Goal: Task Accomplishment & Management: Manage account settings

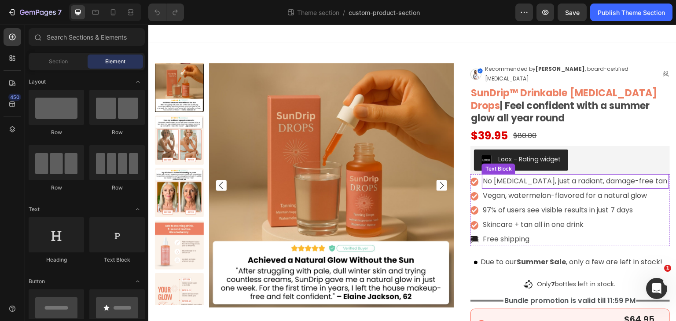
click at [564, 175] on p "No [MEDICAL_DATA], just a radiant, damage-free tan" at bounding box center [575, 181] width 185 height 13
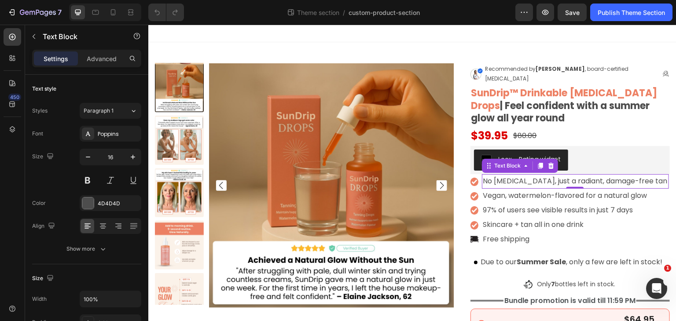
click at [578, 175] on p "No [MEDICAL_DATA], just a radiant, damage-free tan" at bounding box center [575, 181] width 185 height 13
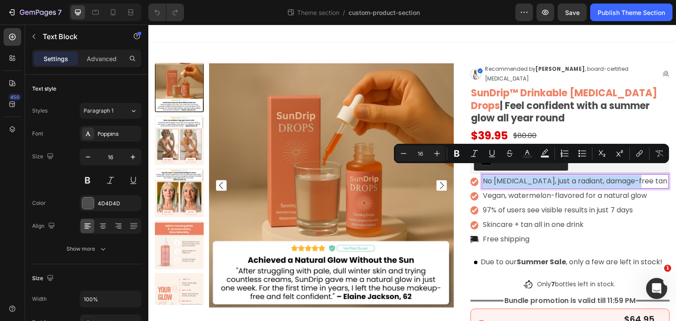
click at [518, 175] on p "No [MEDICAL_DATA], just a radiant, damage-free tan" at bounding box center [575, 181] width 185 height 13
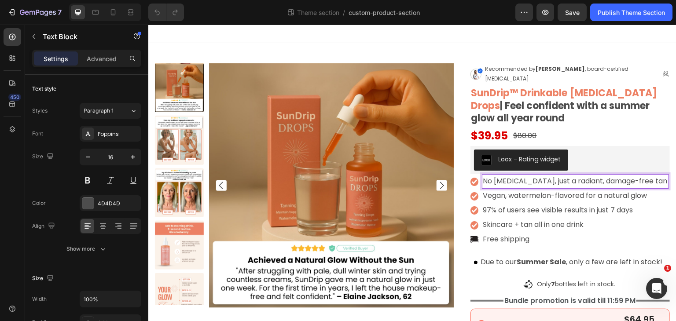
click at [524, 175] on p "No [MEDICAL_DATA], just a radiant, damage-free tan" at bounding box center [575, 181] width 185 height 13
click at [515, 190] on p "Vegan, watermelon-flavored for a natural glow" at bounding box center [570, 196] width 175 height 13
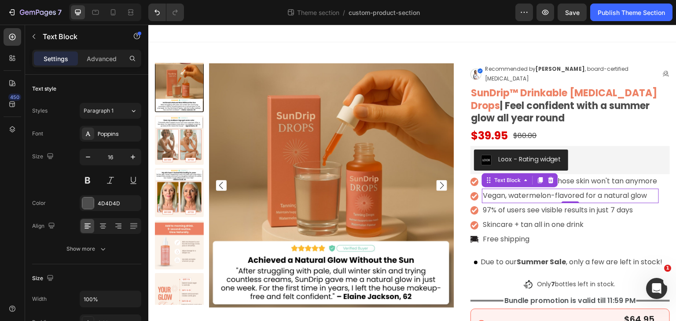
click at [536, 190] on p "Vegan, watermelon-flavored for a natural glow" at bounding box center [570, 196] width 175 height 13
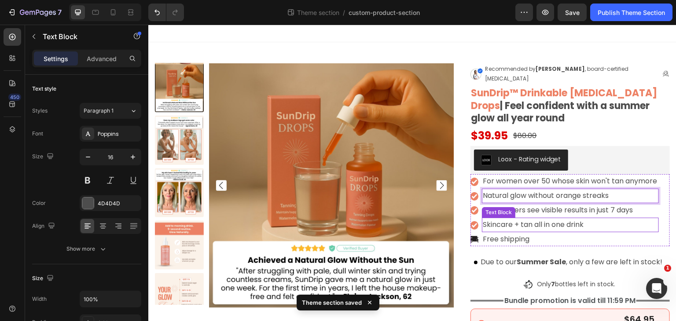
click at [483, 219] on p "Skincare + tan all in one drink" at bounding box center [570, 225] width 175 height 13
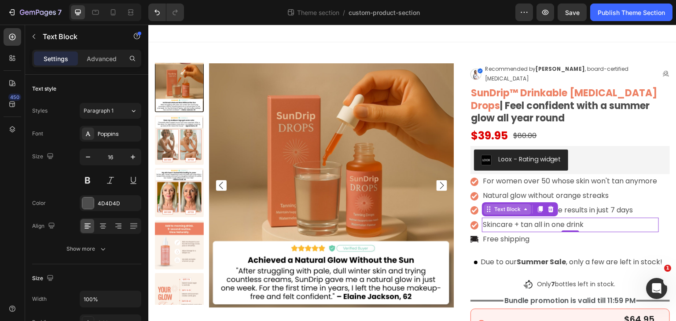
click at [523, 206] on icon at bounding box center [526, 209] width 7 height 7
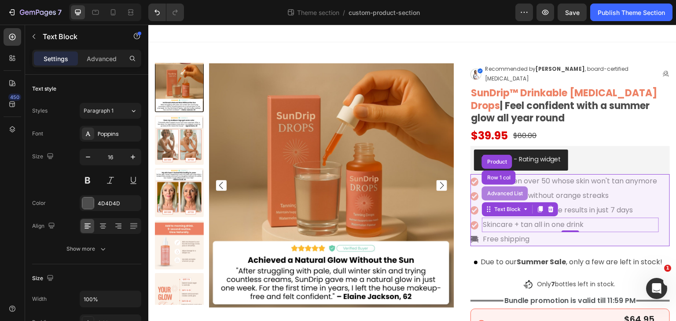
click at [505, 191] on div "Advanced List" at bounding box center [505, 193] width 39 height 5
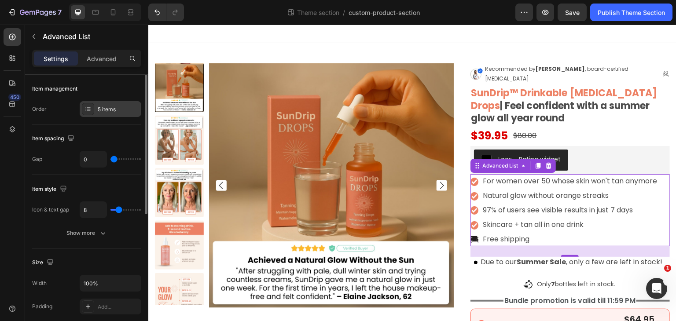
click at [104, 113] on div "5 items" at bounding box center [111, 109] width 62 height 16
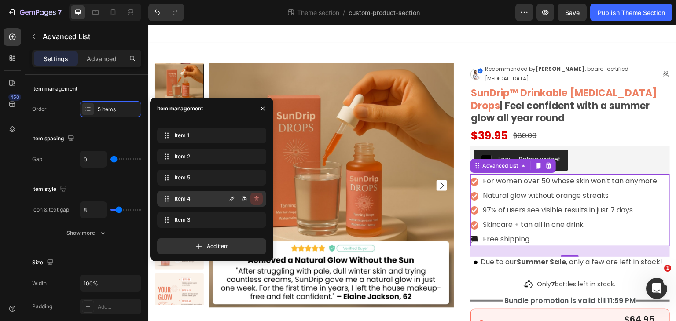
click at [258, 196] on icon "button" at bounding box center [256, 199] width 7 height 7
click at [253, 199] on div "Delete" at bounding box center [251, 199] width 16 height 8
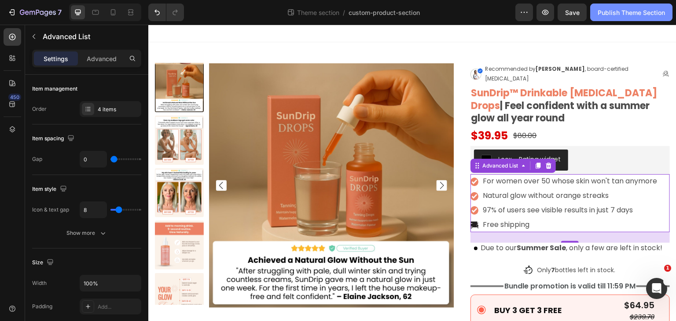
click at [628, 13] on div "Publish Theme Section" at bounding box center [631, 12] width 67 height 9
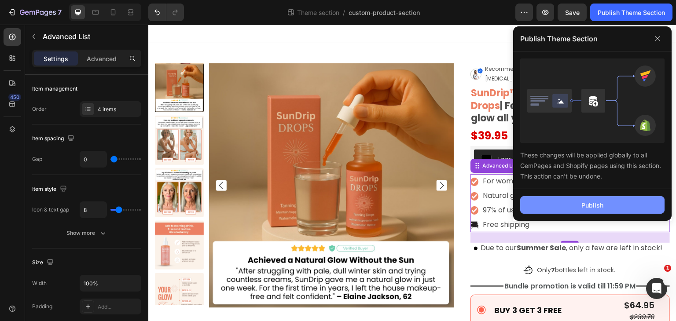
click at [563, 203] on button "Publish" at bounding box center [592, 205] width 144 height 18
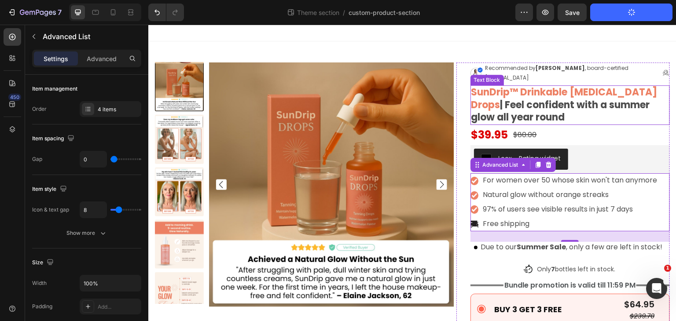
scroll to position [0, 0]
click at [564, 100] on p "SunDrip™ Drinkable [MEDICAL_DATA] Drops | Feel confident with a summer glow all…" at bounding box center [571, 106] width 198 height 38
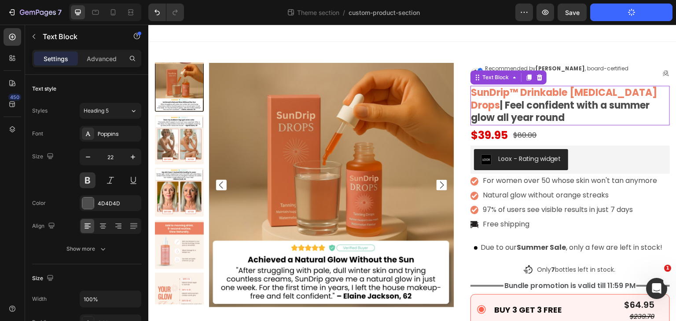
scroll to position [0, 0]
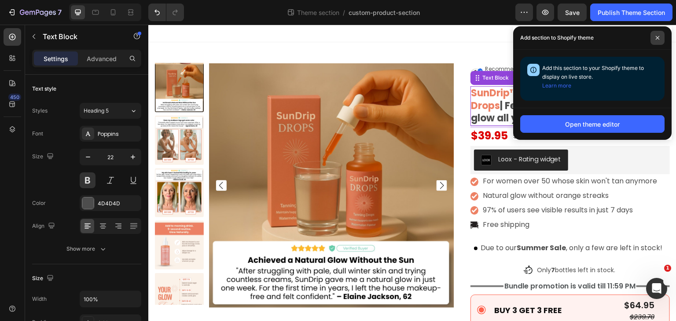
click at [662, 33] on span at bounding box center [658, 38] width 14 height 14
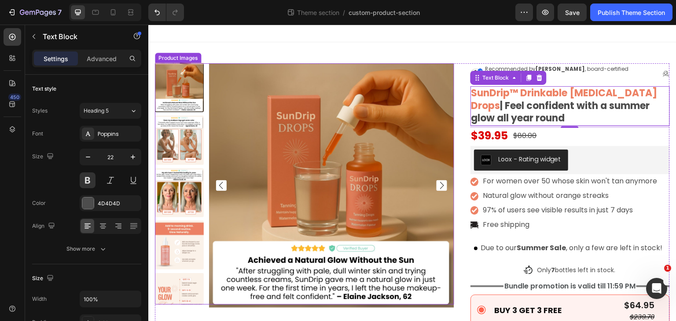
click at [343, 151] on img at bounding box center [331, 185] width 245 height 245
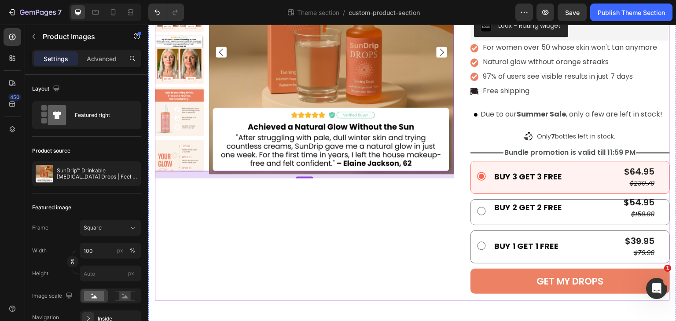
scroll to position [136, 0]
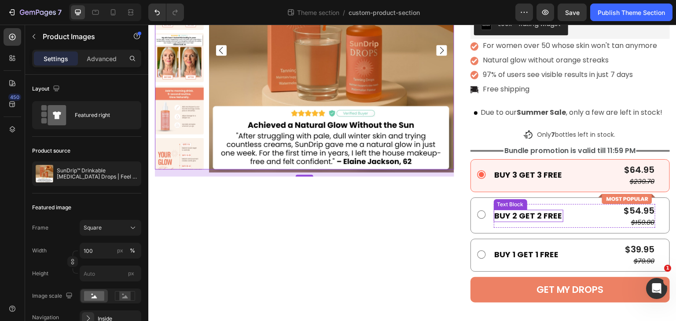
click at [529, 218] on p "BUY 2 GET 2 FREE" at bounding box center [529, 216] width 68 height 10
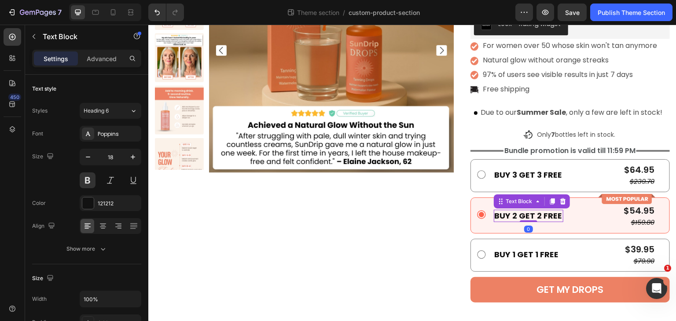
click at [545, 217] on p "BUY 2 GET 2 FREE" at bounding box center [529, 216] width 68 height 10
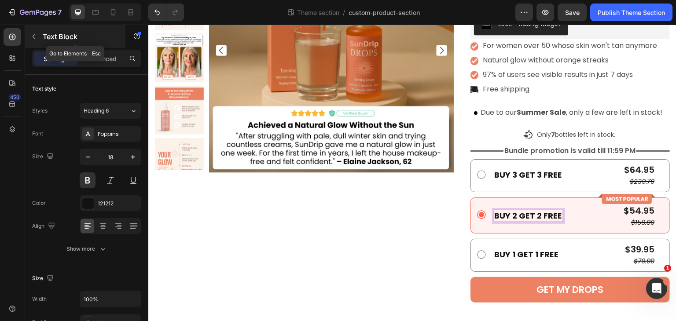
click at [33, 29] on div "Text Block" at bounding box center [75, 36] width 100 height 23
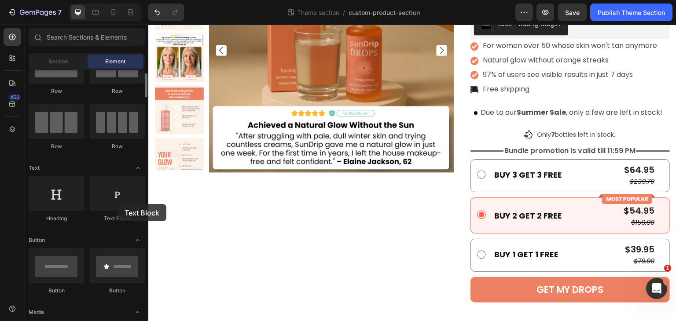
scroll to position [136, 0]
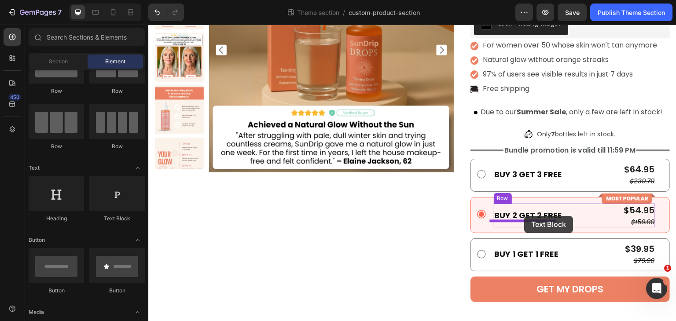
drag, startPoint x: 263, startPoint y: 229, endPoint x: 525, endPoint y: 216, distance: 262.3
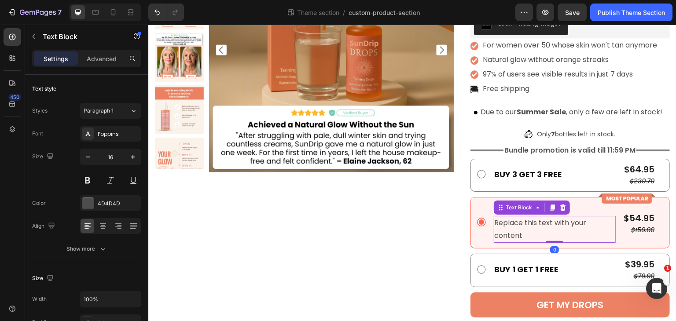
click at [528, 228] on div "Replace this text with your content" at bounding box center [555, 229] width 122 height 27
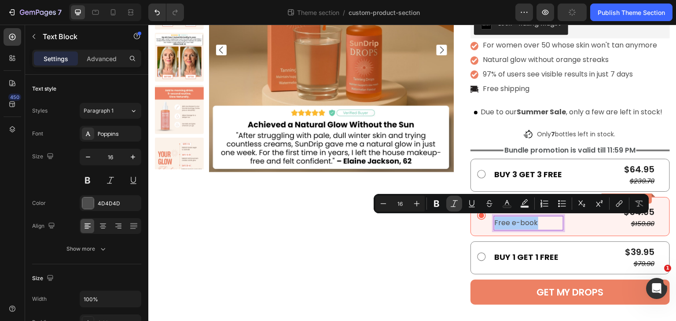
click at [457, 204] on icon "Editor contextual toolbar" at bounding box center [454, 203] width 9 height 9
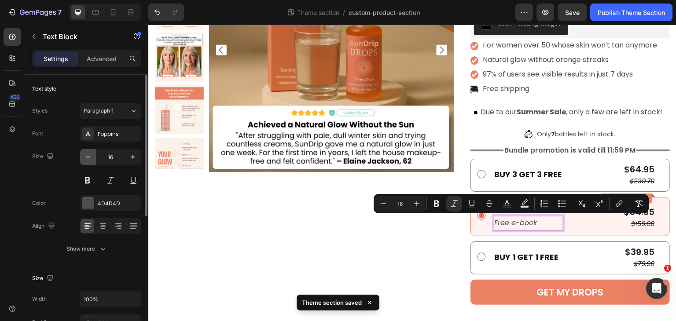
click at [92, 155] on icon "button" at bounding box center [88, 157] width 9 height 9
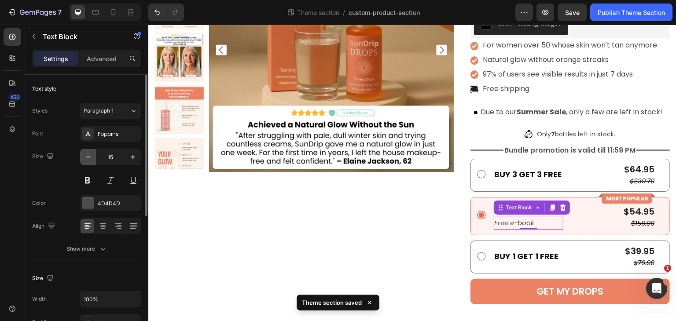
click at [92, 155] on icon "button" at bounding box center [88, 157] width 9 height 9
type input "14"
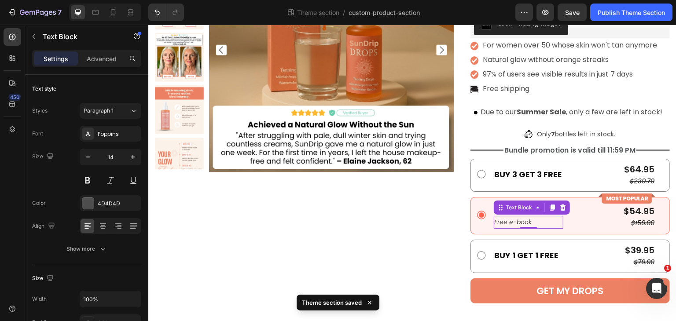
click at [518, 219] on icon "Free e-book" at bounding box center [513, 222] width 37 height 9
click at [541, 221] on p "Free e-book" at bounding box center [529, 222] width 68 height 11
drag, startPoint x: 542, startPoint y: 221, endPoint x: 506, endPoint y: 221, distance: 36.1
click at [506, 221] on p "Free e-book" at bounding box center [529, 222] width 68 height 11
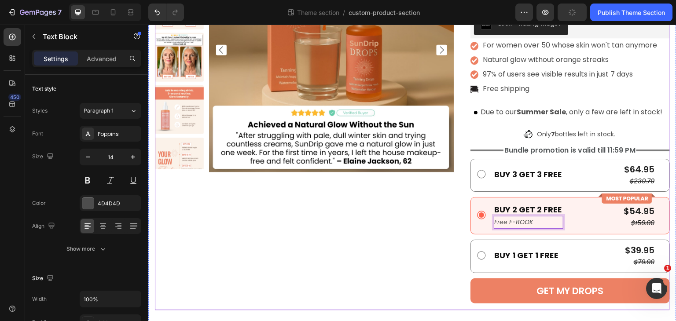
click at [373, 263] on div "Product Images" at bounding box center [304, 118] width 299 height 383
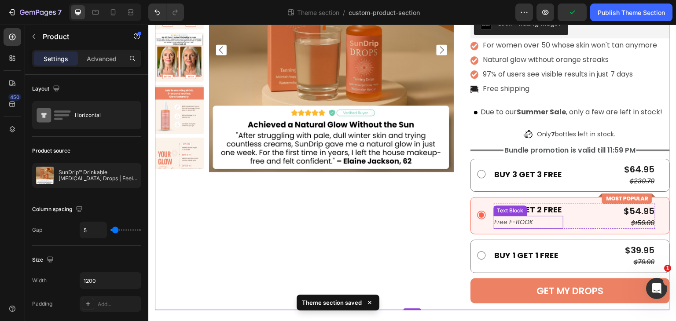
click at [539, 224] on p "Free E-BOOK" at bounding box center [529, 222] width 68 height 11
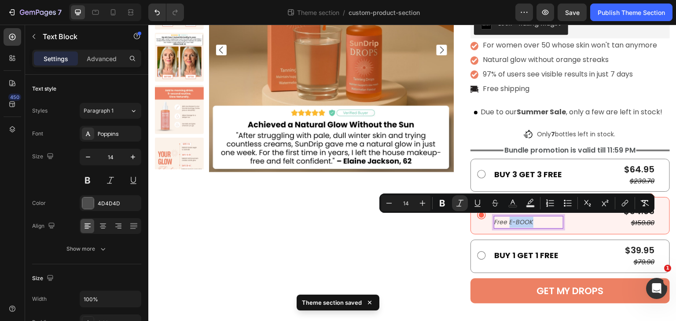
drag, startPoint x: 542, startPoint y: 220, endPoint x: 506, endPoint y: 219, distance: 35.3
click at [506, 219] on p "Free E-BOOK" at bounding box center [529, 222] width 68 height 11
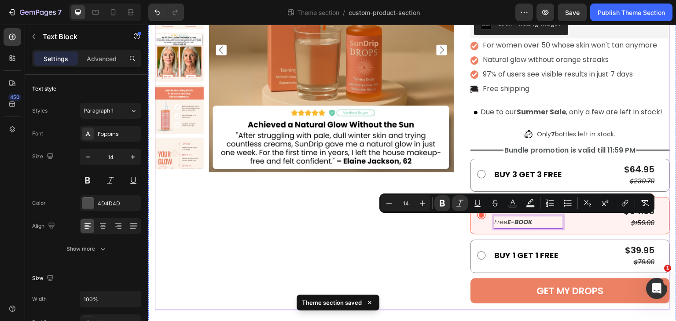
click at [395, 228] on div "Product Images" at bounding box center [304, 118] width 299 height 383
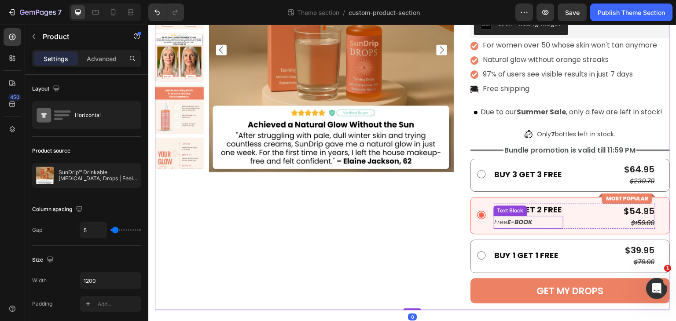
click at [529, 221] on strong "E-BOOK" at bounding box center [520, 222] width 25 height 9
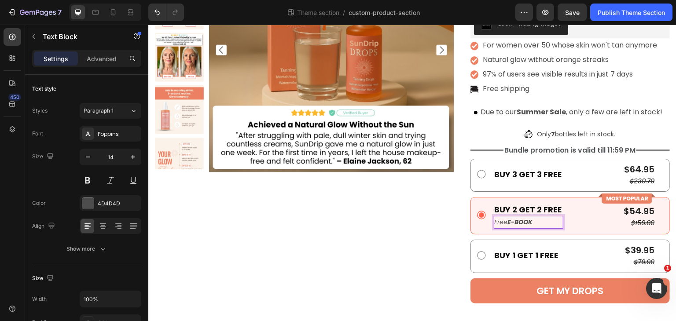
click at [539, 219] on p "Free E-BOOK" at bounding box center [529, 222] width 68 height 11
drag, startPoint x: 539, startPoint y: 219, endPoint x: 506, endPoint y: 220, distance: 33.1
click at [506, 220] on p "Free E-BOOK" at bounding box center [529, 222] width 68 height 11
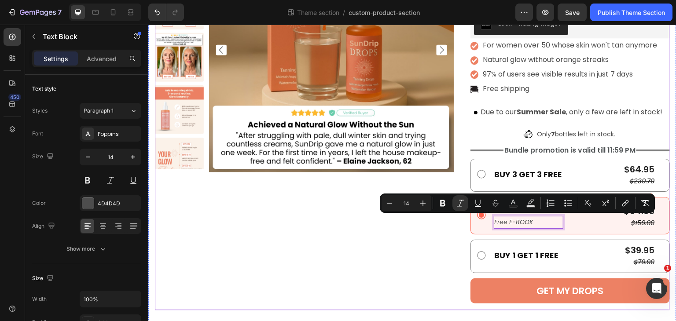
click at [397, 267] on div "Product Images" at bounding box center [304, 118] width 299 height 383
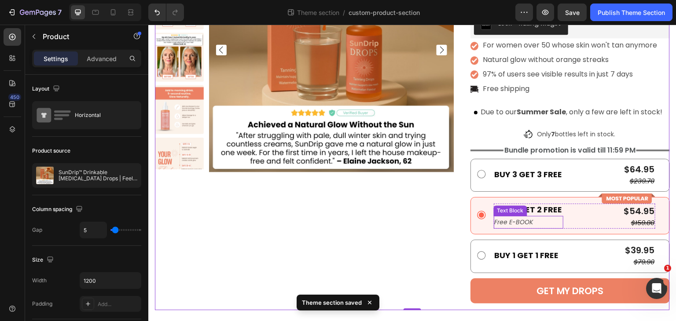
click at [526, 223] on icon "Free E-BOOK" at bounding box center [514, 222] width 39 height 9
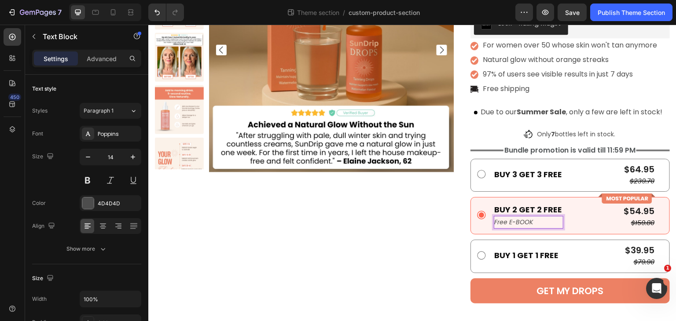
click at [537, 223] on p "Free E-BOOK" at bounding box center [529, 222] width 68 height 11
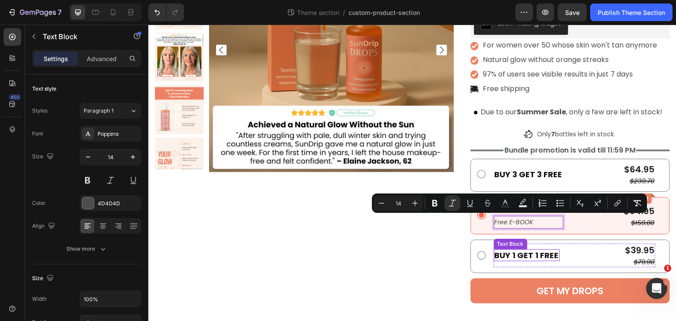
click at [531, 259] on p "BUY 1 GET 1 FREE" at bounding box center [527, 256] width 64 height 10
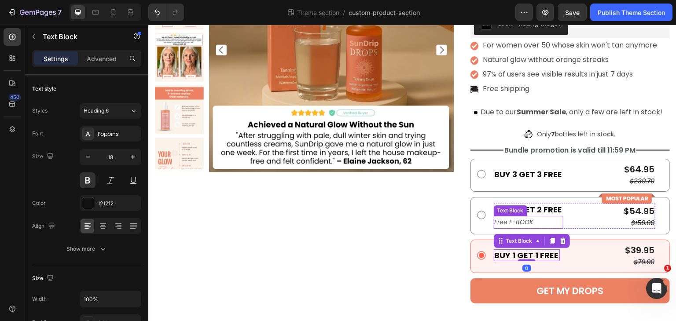
click at [528, 219] on icon "Free E-BOOK" at bounding box center [514, 222] width 39 height 9
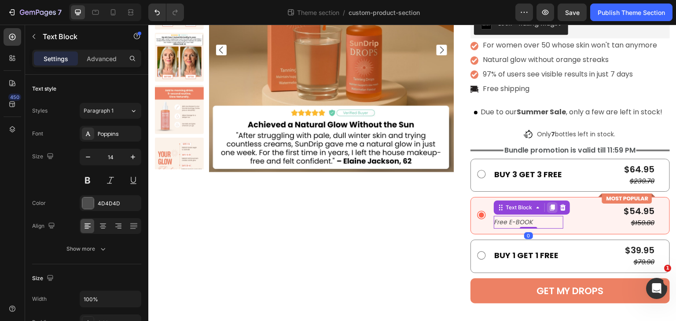
click at [550, 208] on icon at bounding box center [552, 208] width 5 height 6
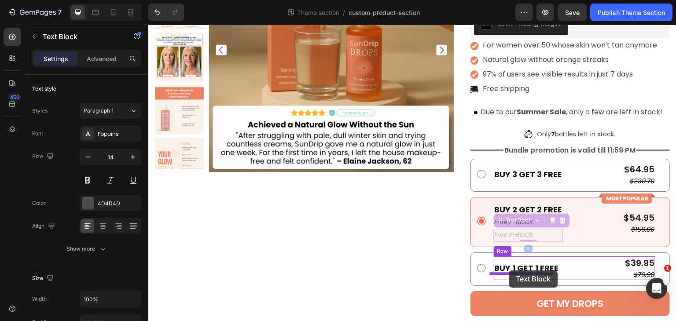
drag, startPoint x: 511, startPoint y: 219, endPoint x: 509, endPoint y: 271, distance: 52.0
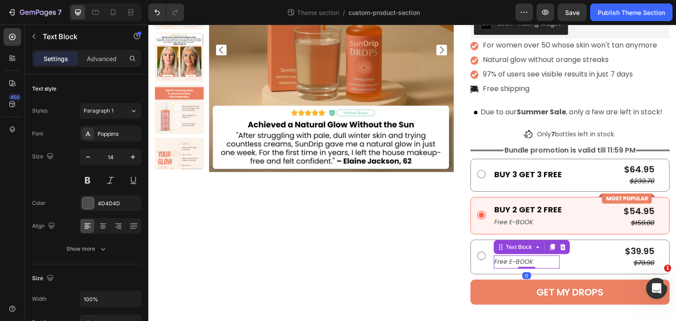
click at [536, 262] on p "Free E-BOOK" at bounding box center [527, 262] width 64 height 11
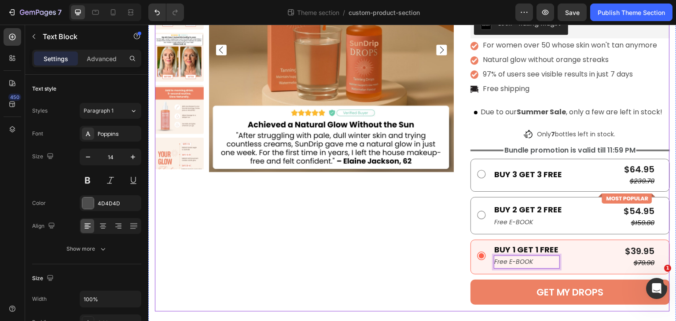
click at [362, 271] on div "Product Images" at bounding box center [304, 119] width 299 height 384
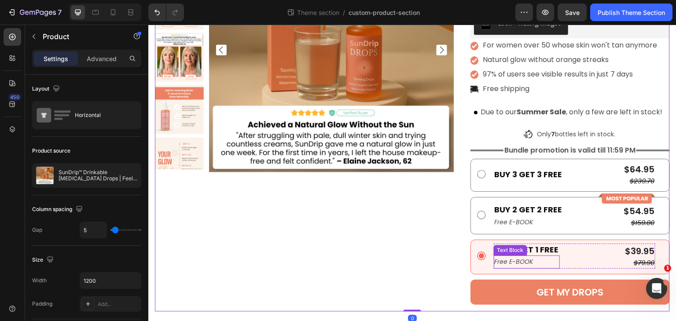
click at [516, 261] on icon "Free E-BOOK" at bounding box center [514, 262] width 39 height 9
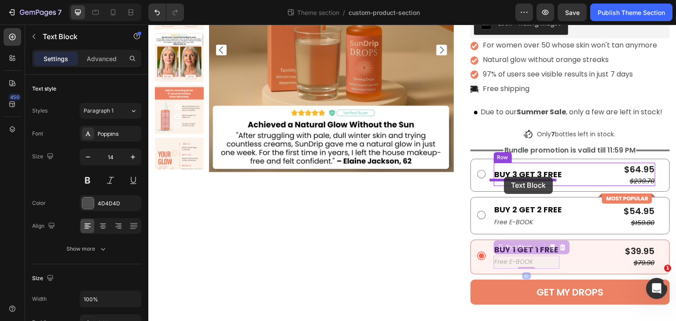
drag, startPoint x: 514, startPoint y: 248, endPoint x: 505, endPoint y: 177, distance: 71.5
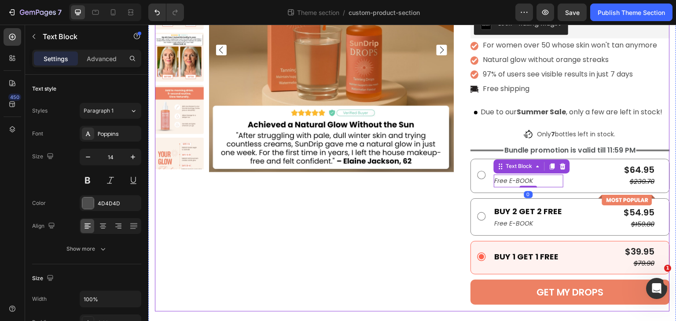
click at [431, 244] on div "Product Images" at bounding box center [304, 119] width 299 height 384
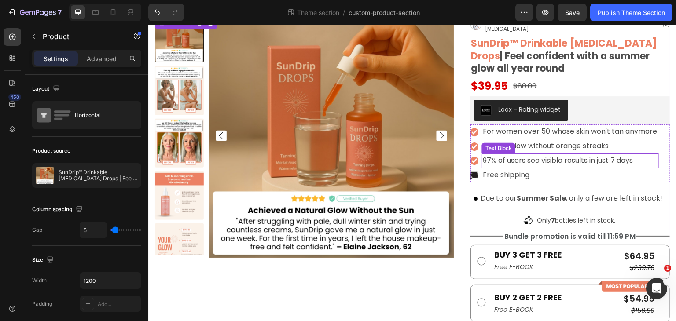
scroll to position [48, 0]
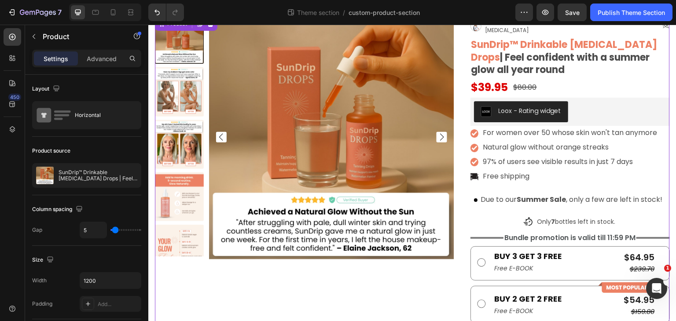
click at [388, 290] on div "Product Images" at bounding box center [304, 207] width 299 height 384
click at [495, 141] on p "Natural glow without orange streaks" at bounding box center [570, 147] width 175 height 13
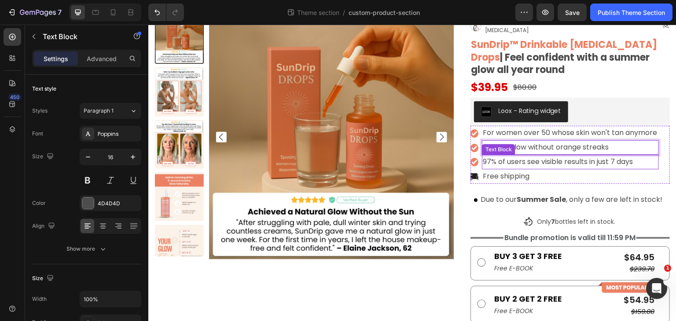
click at [493, 156] on p "97% of users see visible results in just 7 days" at bounding box center [570, 162] width 175 height 13
click at [610, 140] on div "Natural glow without orange streaks" at bounding box center [570, 147] width 177 height 15
copy p "Natural glow without orange streaks"
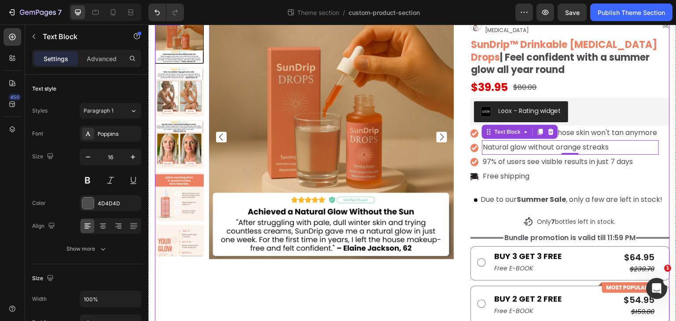
click at [431, 269] on div "Product Images" at bounding box center [304, 207] width 299 height 384
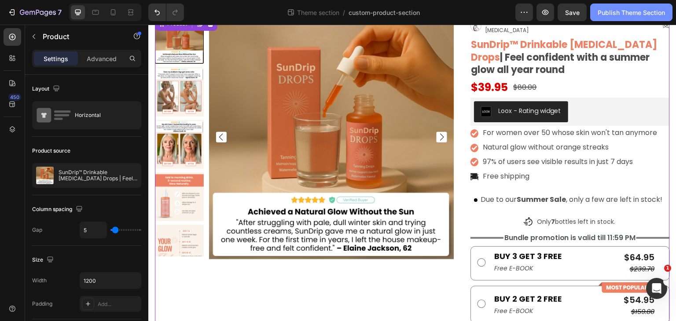
click at [616, 17] on button "Publish Theme Section" at bounding box center [632, 13] width 82 height 18
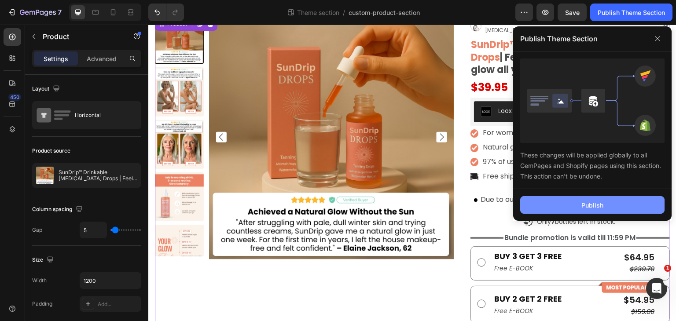
click at [565, 206] on button "Publish" at bounding box center [592, 205] width 144 height 18
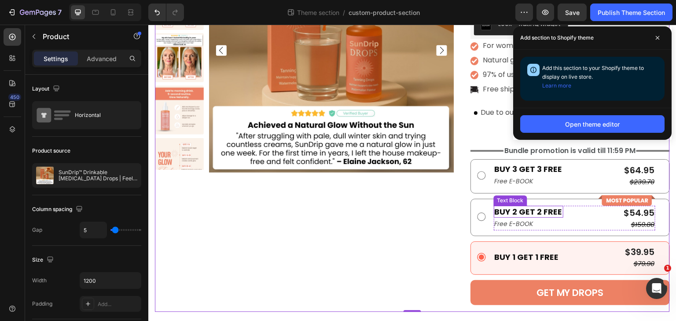
scroll to position [136, 0]
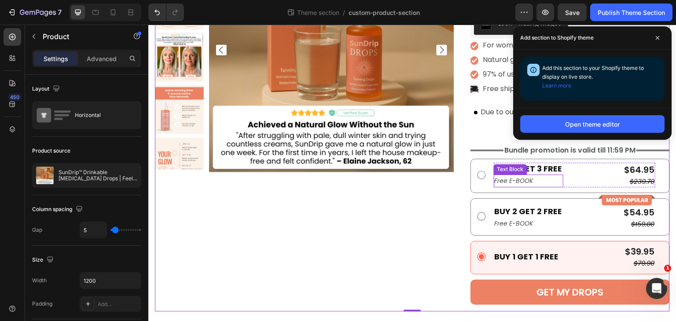
click at [519, 181] on icon "Free E-BOOK" at bounding box center [514, 181] width 39 height 9
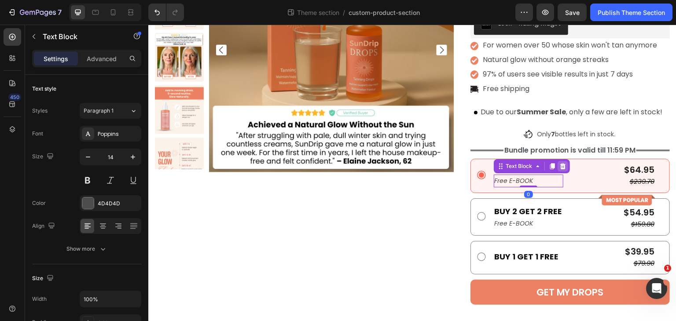
click at [560, 166] on icon at bounding box center [563, 166] width 6 height 6
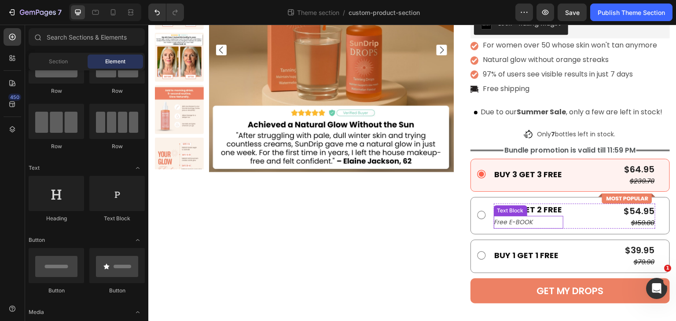
click at [516, 223] on icon "Free E-BOOK" at bounding box center [514, 222] width 39 height 9
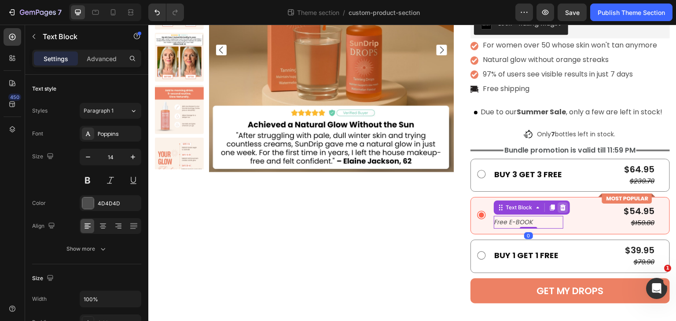
click at [561, 204] on icon at bounding box center [563, 207] width 7 height 7
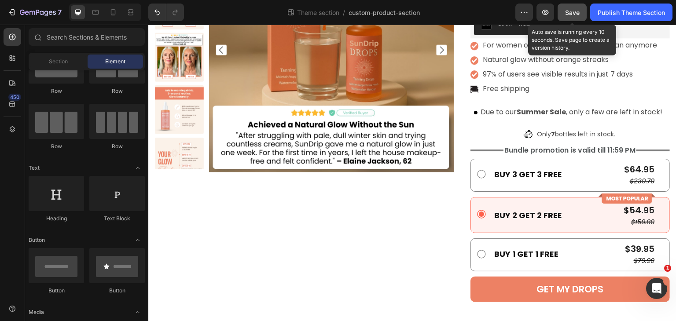
click at [576, 11] on span "Save" at bounding box center [572, 12] width 15 height 7
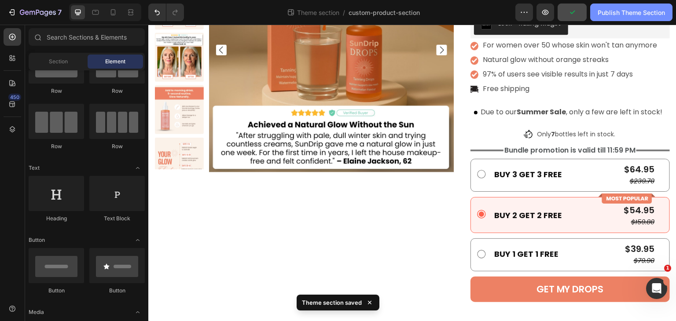
click at [629, 15] on div "Publish Theme Section" at bounding box center [631, 12] width 67 height 9
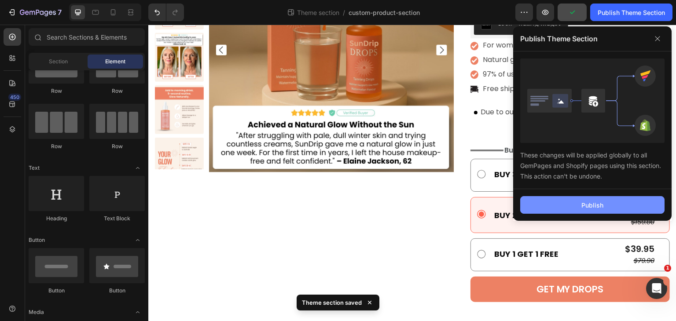
click at [546, 203] on button "Publish" at bounding box center [592, 205] width 144 height 18
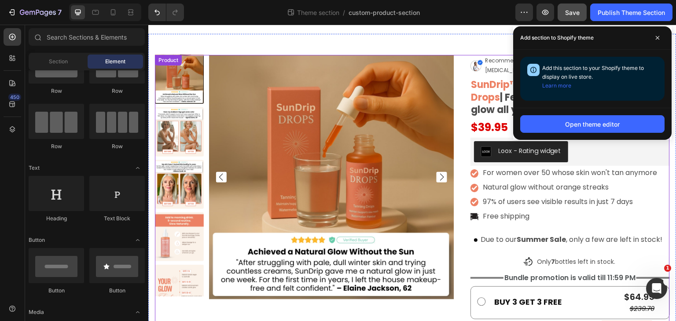
scroll to position [0, 0]
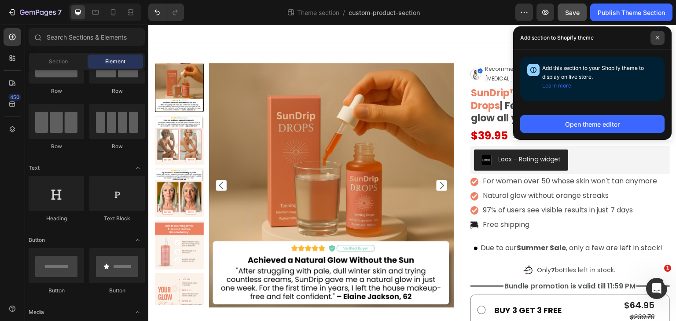
click at [659, 32] on span at bounding box center [658, 38] width 14 height 14
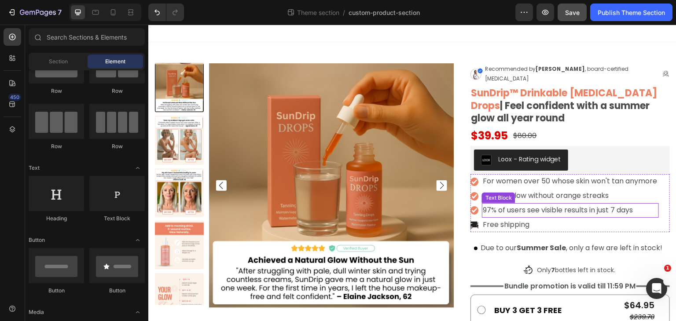
click at [502, 204] on p "97% of users see visible results in just 7 days" at bounding box center [570, 210] width 175 height 13
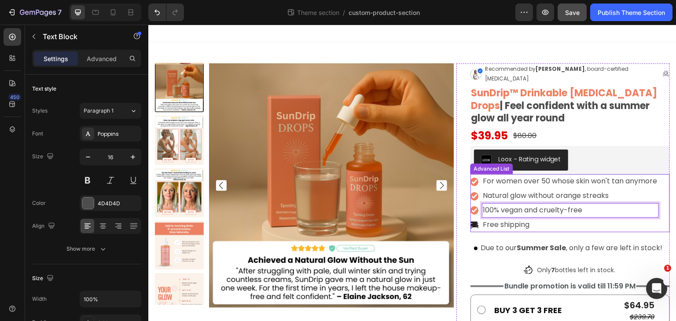
click at [472, 207] on li "Image 100% vegan and cruelty-free Text Block 0" at bounding box center [565, 210] width 188 height 15
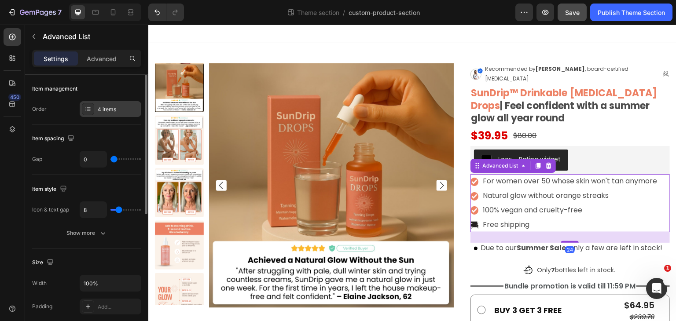
click at [114, 106] on div "4 items" at bounding box center [118, 110] width 41 height 8
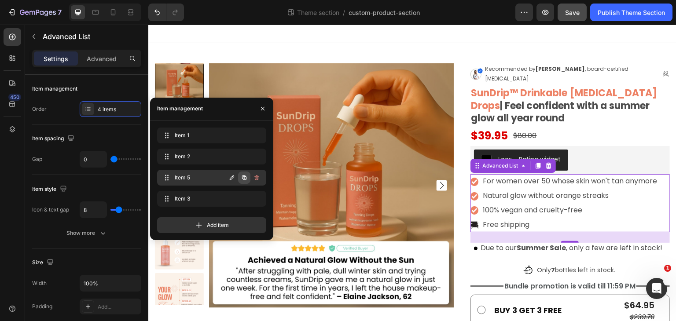
click at [243, 177] on icon "button" at bounding box center [244, 177] width 4 height 4
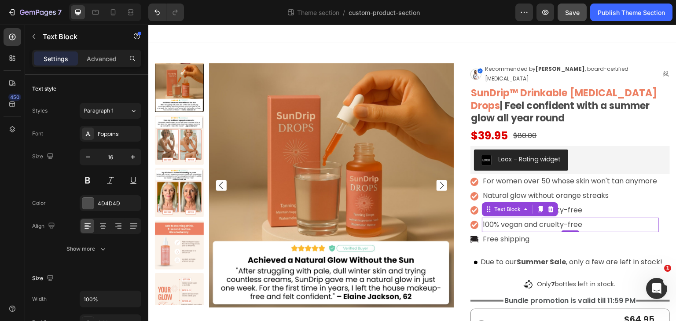
click at [500, 219] on p "100% vegan and cruelty-free" at bounding box center [570, 225] width 175 height 13
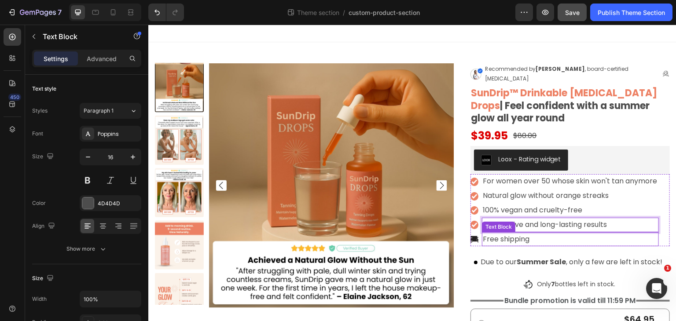
click at [556, 233] on p "Free shipping" at bounding box center [570, 239] width 175 height 13
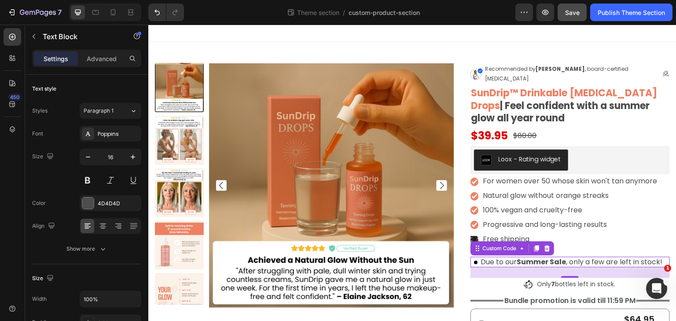
click at [482, 258] on p "Due to our Summer Sale , only a few are left in stock!" at bounding box center [568, 262] width 189 height 11
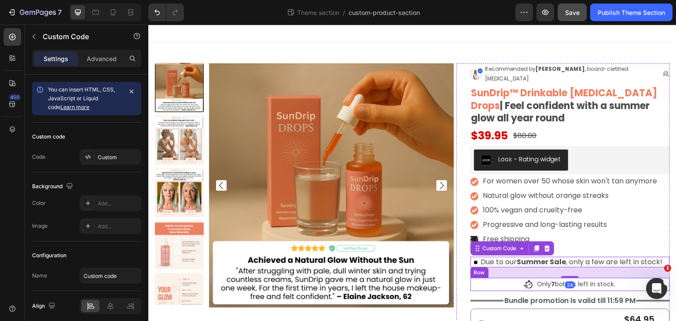
click at [473, 285] on div "Image Recommended by [PERSON_NAME] , board-certified [MEDICAL_DATA] Text Block …" at bounding box center [570, 261] width 199 height 396
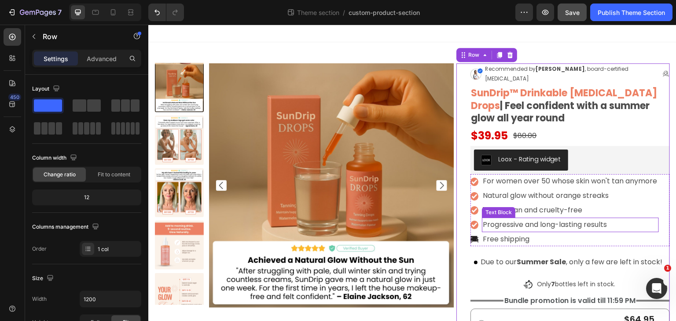
scroll to position [158, 0]
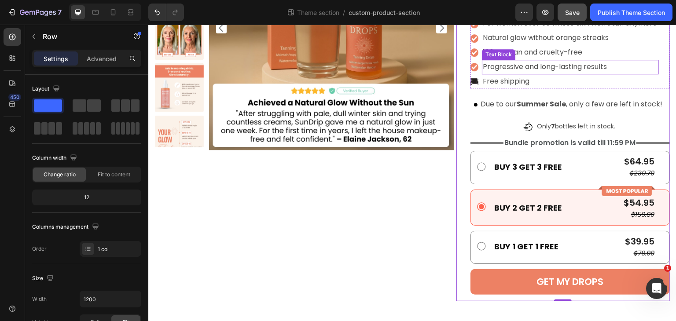
click at [518, 61] on p "Progressive and long-lasting results" at bounding box center [570, 67] width 175 height 13
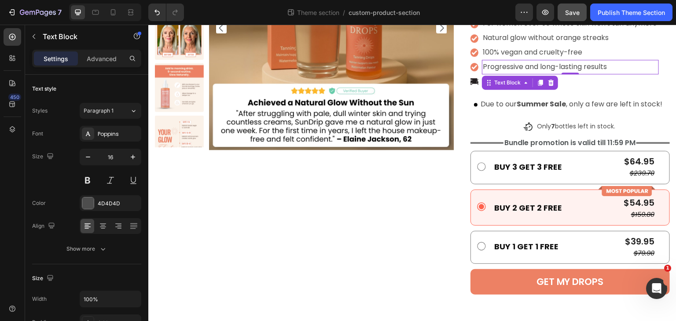
click at [547, 61] on p "Progressive and long-lasting results" at bounding box center [570, 67] width 175 height 13
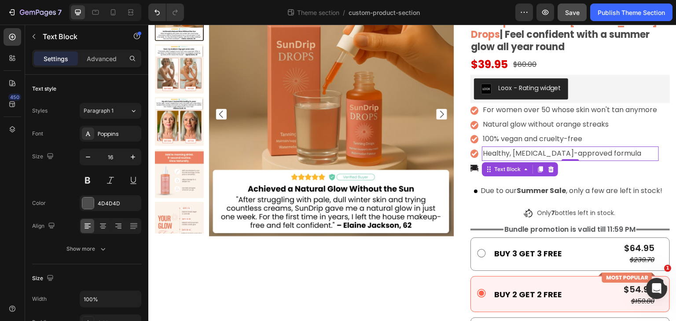
click at [510, 148] on p "Healthy, [MEDICAL_DATA]-approved formula" at bounding box center [570, 154] width 175 height 13
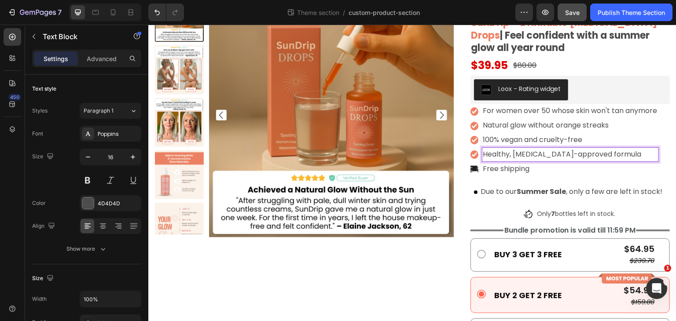
scroll to position [70, 0]
click at [513, 149] on p "Healthy, [MEDICAL_DATA]-approved formula" at bounding box center [570, 155] width 175 height 13
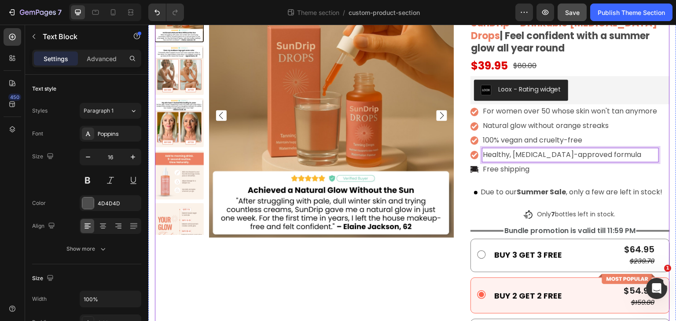
click at [379, 274] on div "Product Images" at bounding box center [304, 191] width 299 height 396
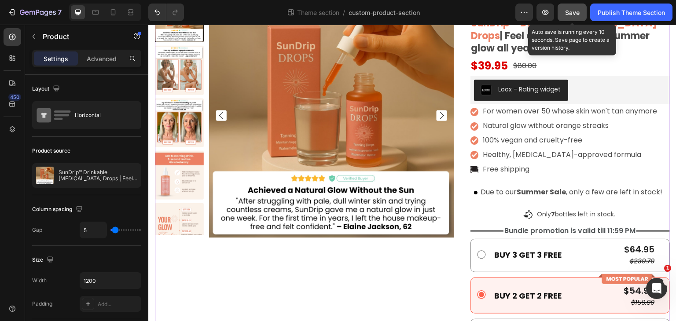
click at [572, 12] on span "Save" at bounding box center [572, 12] width 15 height 7
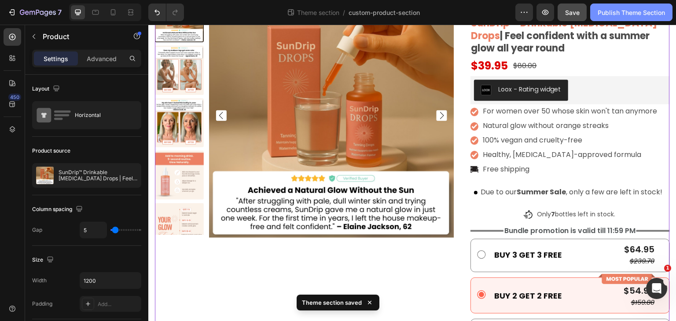
click at [613, 15] on div "Publish Theme Section" at bounding box center [631, 12] width 67 height 9
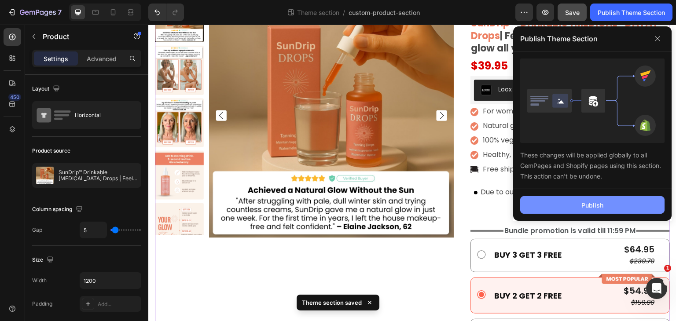
click at [573, 209] on button "Publish" at bounding box center [592, 205] width 144 height 18
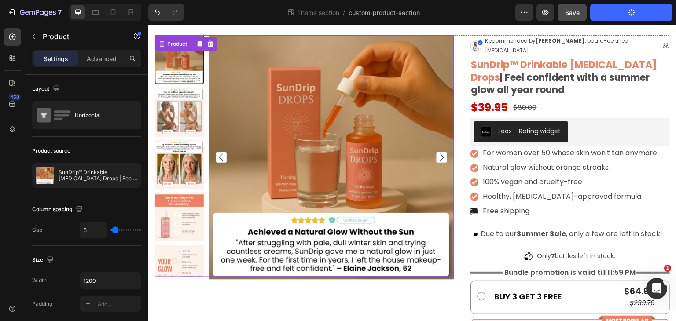
scroll to position [0, 0]
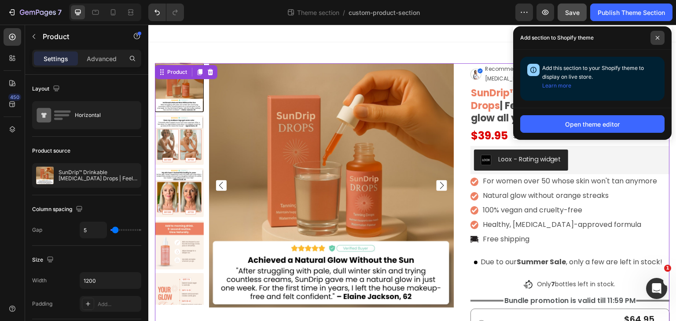
click at [661, 41] on span at bounding box center [658, 38] width 14 height 14
